Goal: Transaction & Acquisition: Purchase product/service

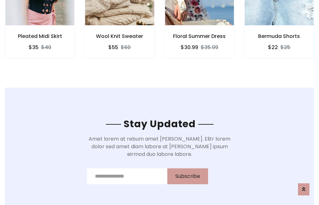
scroll to position [959, 0]
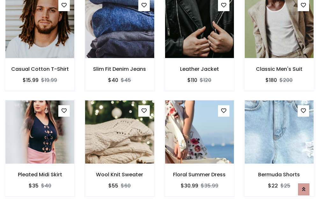
click at [160, 102] on div "Floral Summer Dress $30.99 $35.99" at bounding box center [200, 152] width 80 height 105
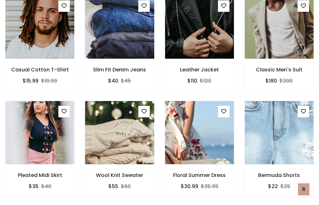
click at [160, 102] on div "Floral Summer Dress $30.99 $35.99" at bounding box center [200, 153] width 80 height 105
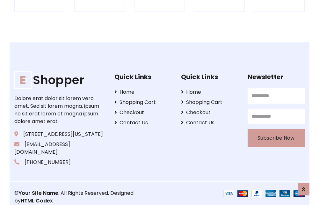
scroll to position [1213, 0]
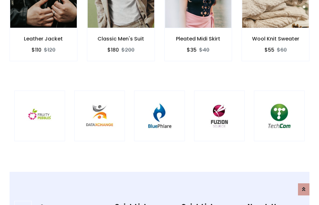
click at [159, 102] on img at bounding box center [159, 115] width 35 height 35
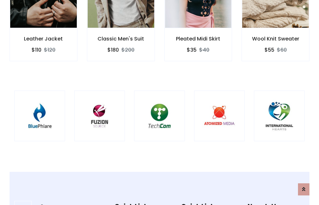
click at [159, 102] on img at bounding box center [159, 115] width 35 height 35
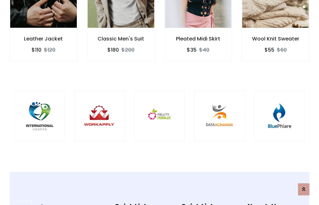
click at [159, 102] on img at bounding box center [159, 115] width 35 height 35
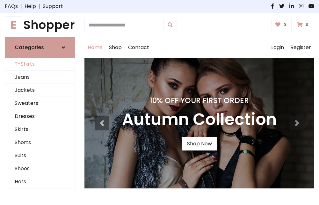
click at [40, 64] on link "T-Shirts" at bounding box center [39, 64] width 69 height 13
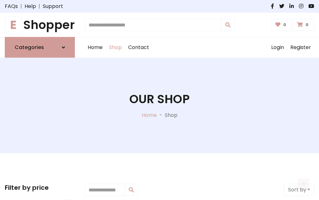
scroll to position [255, 0]
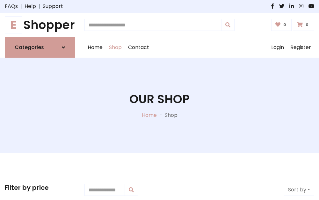
click at [40, 25] on h1 "E Shopper" at bounding box center [40, 25] width 70 height 14
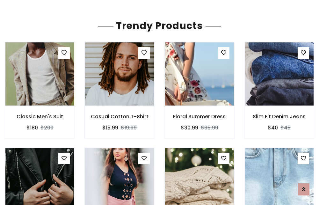
scroll to position [38, 0]
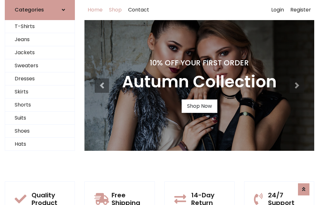
click at [116, 10] on link "Shop" at bounding box center [115, 10] width 19 height 20
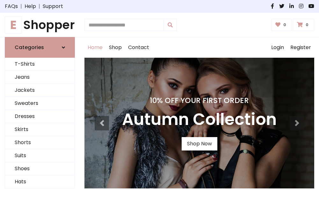
scroll to position [209, 0]
